Goal: Task Accomplishment & Management: Use online tool/utility

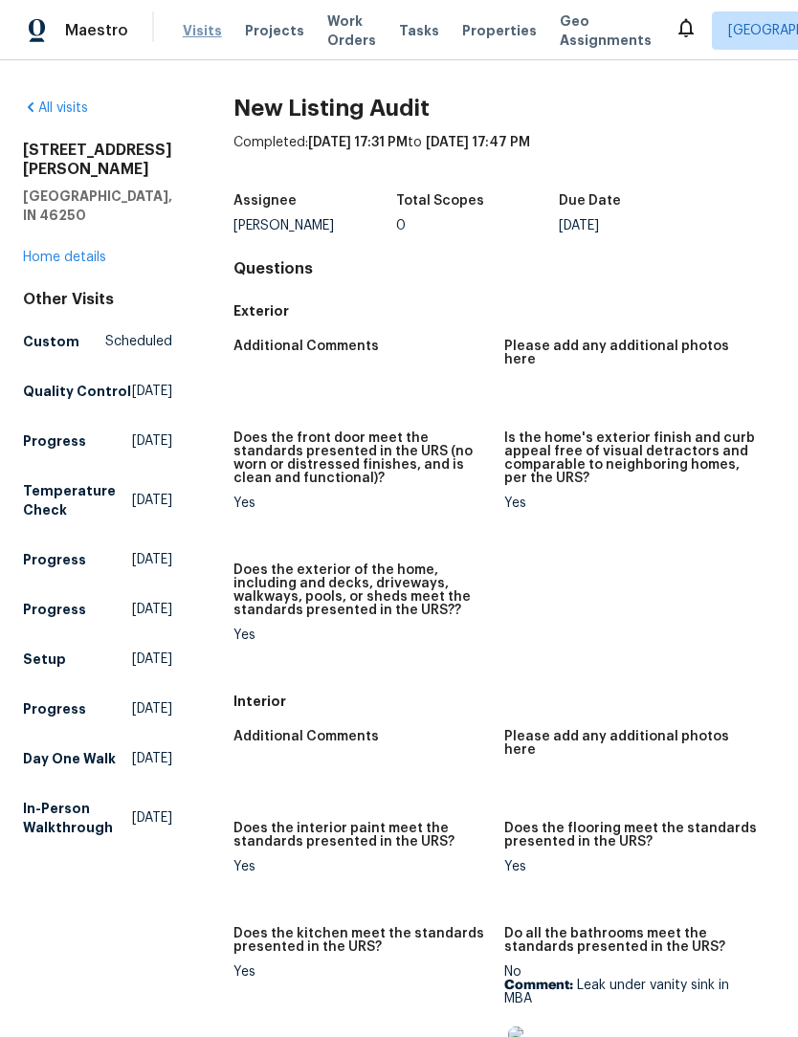
click at [206, 32] on span "Visits" at bounding box center [202, 30] width 39 height 19
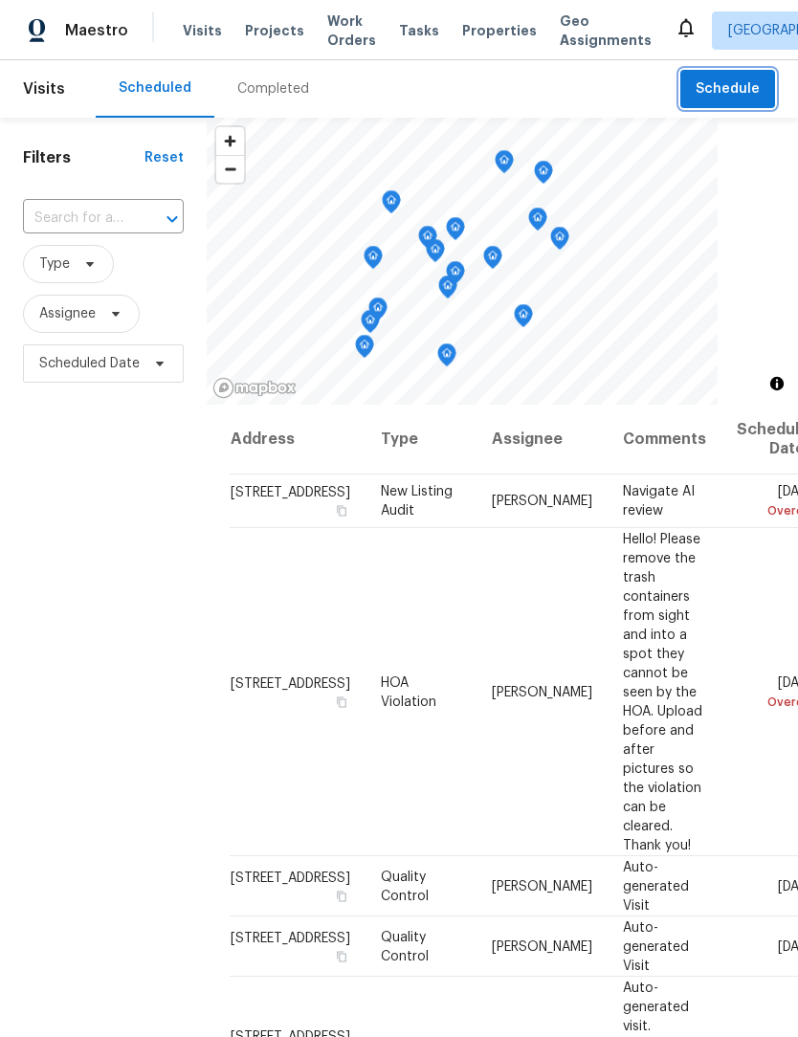
click at [733, 86] on span "Schedule" at bounding box center [728, 89] width 64 height 24
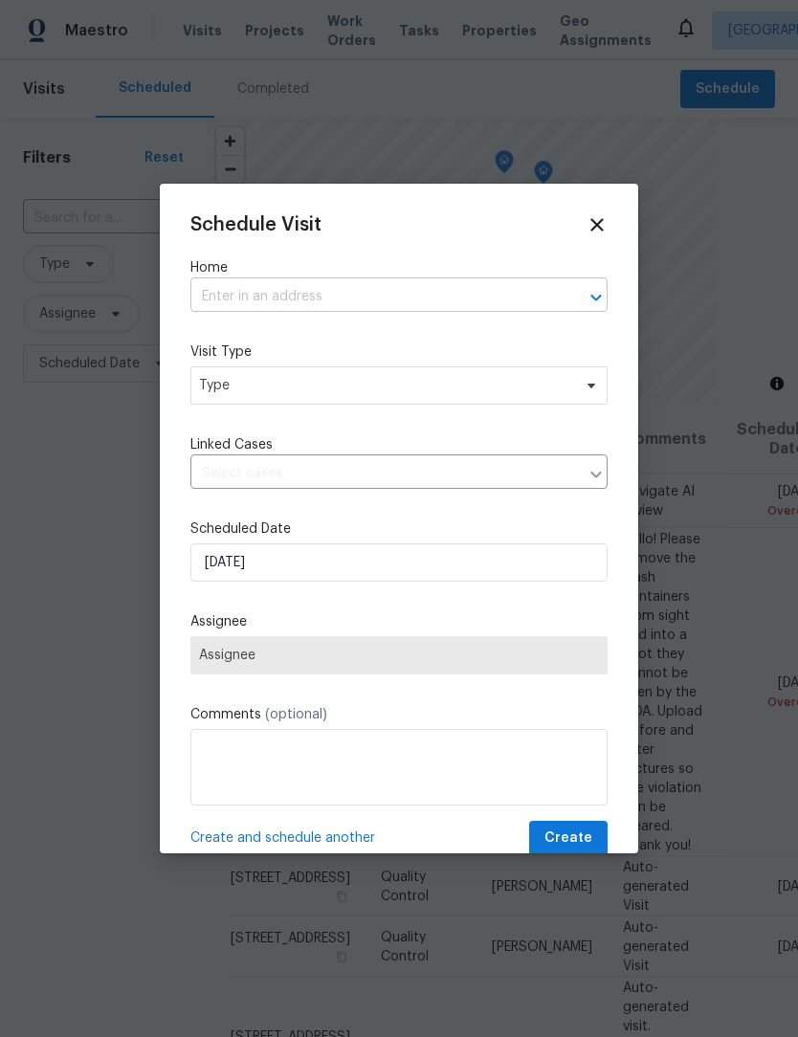
click at [318, 292] on input "text" at bounding box center [372, 297] width 364 height 30
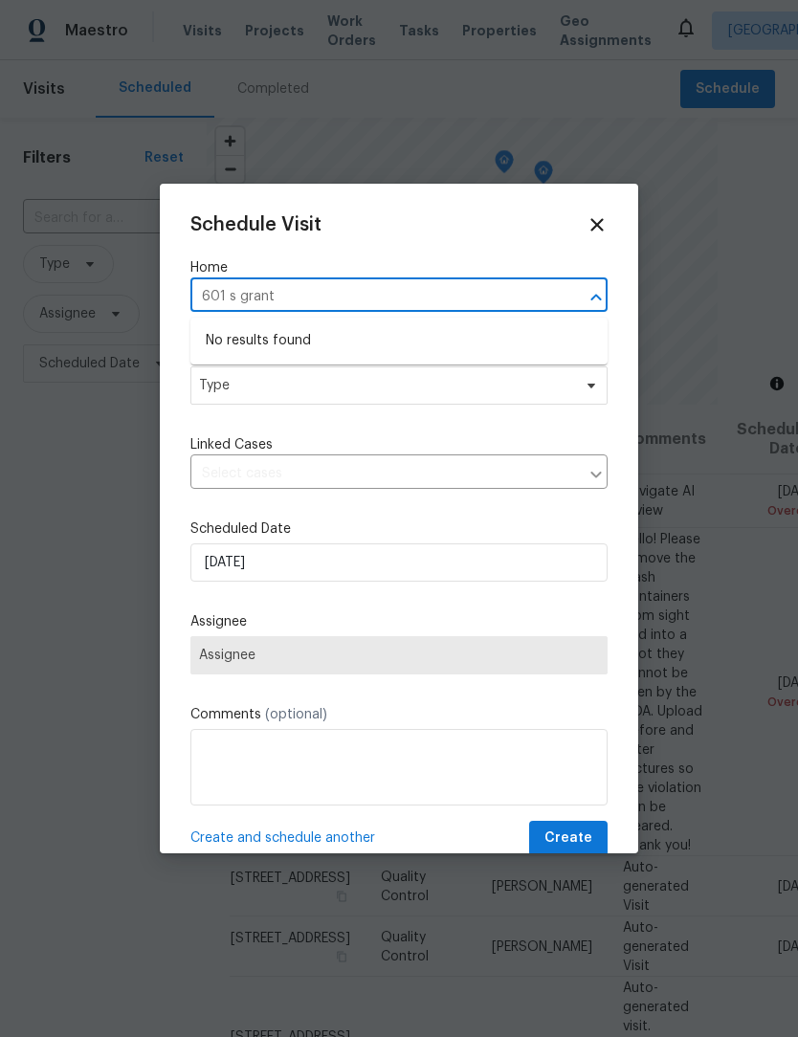
click at [238, 289] on input "601 s grant" at bounding box center [372, 297] width 364 height 30
click at [237, 301] on input "601 s grant" at bounding box center [372, 297] width 364 height 30
click at [332, 295] on input "601 grant" at bounding box center [372, 297] width 364 height 30
type input "6"
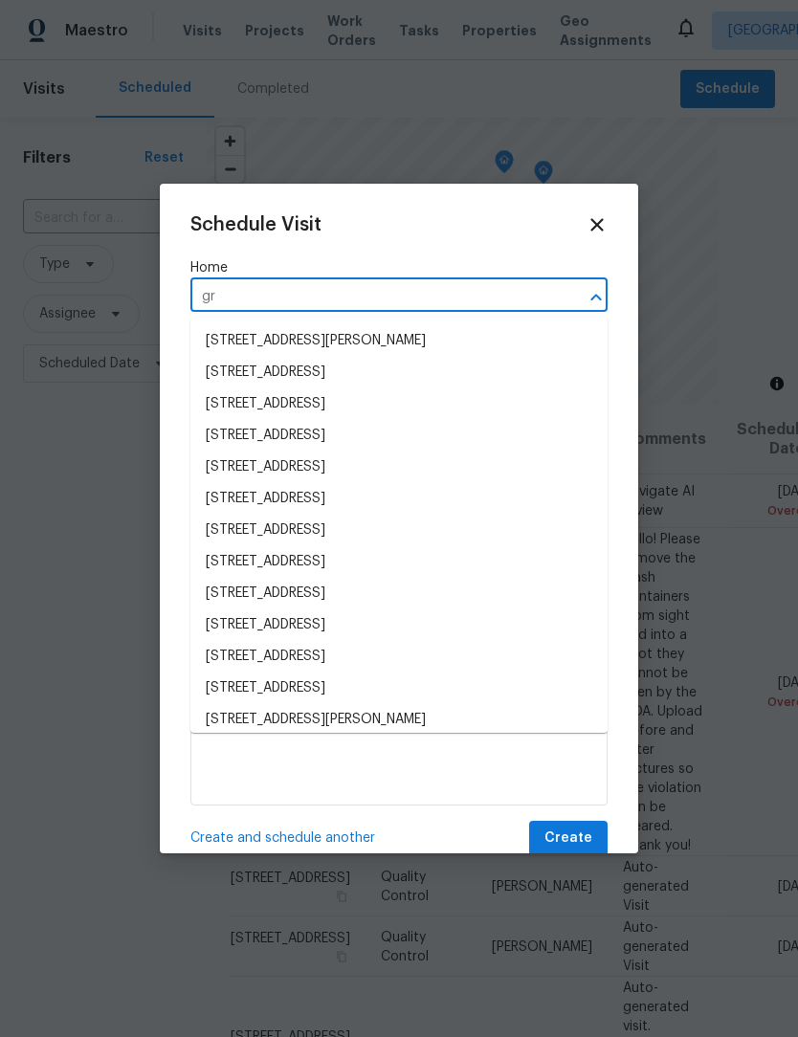
type input "g"
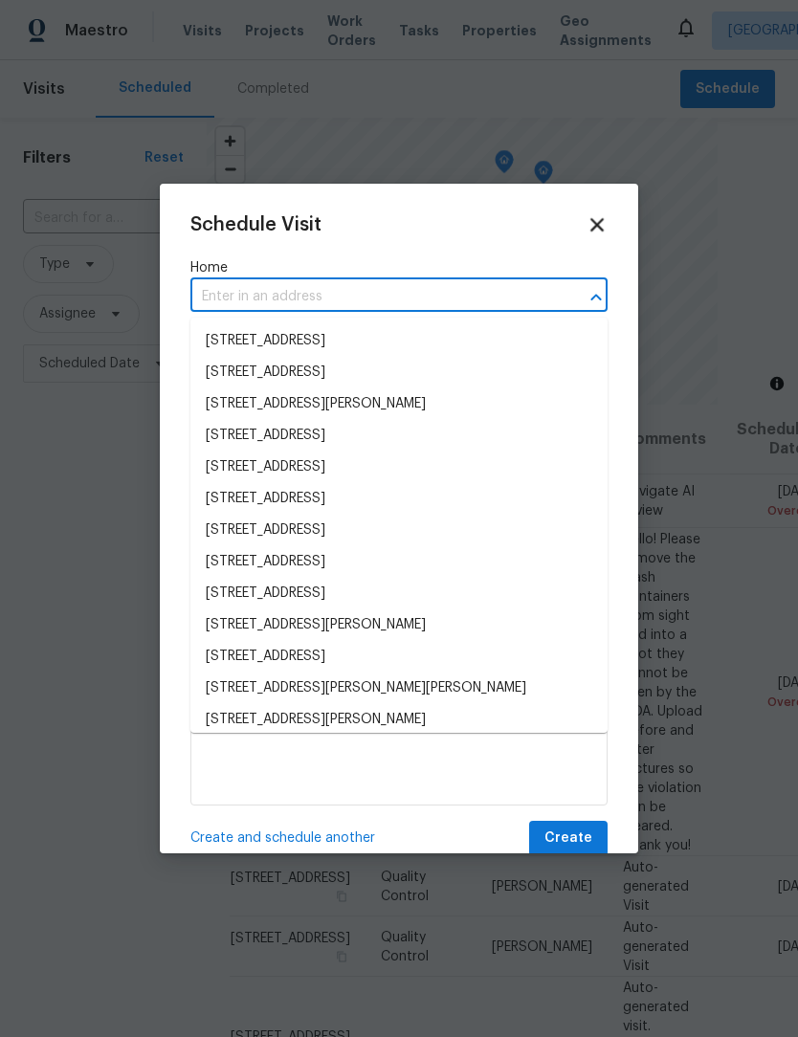
click at [605, 222] on icon at bounding box center [597, 224] width 22 height 22
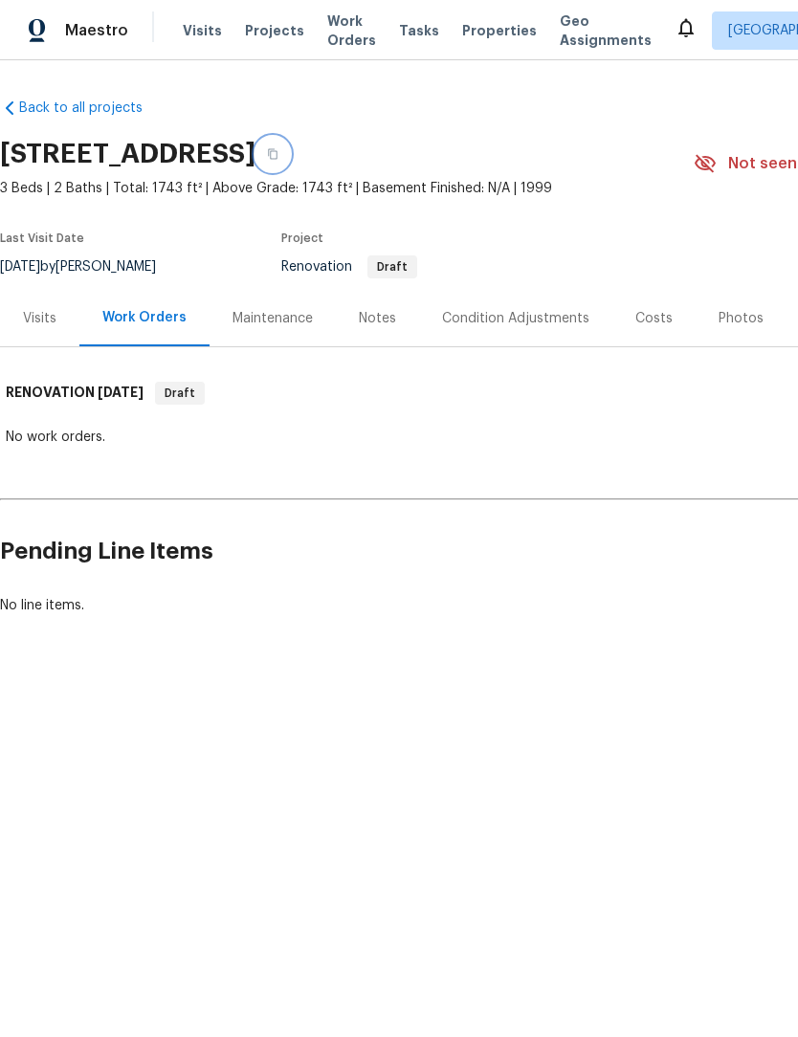
click at [278, 149] on icon "button" at bounding box center [272, 153] width 11 height 11
